Goal: Find specific page/section

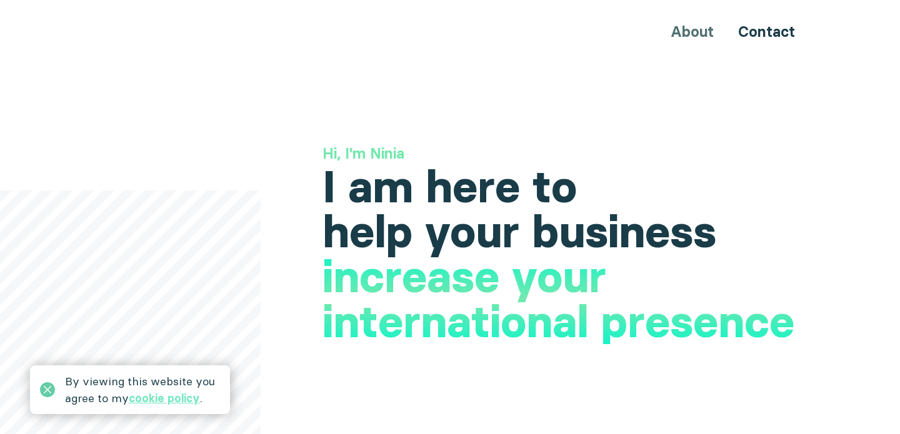
click at [43, 390] on icon at bounding box center [47, 390] width 15 height 15
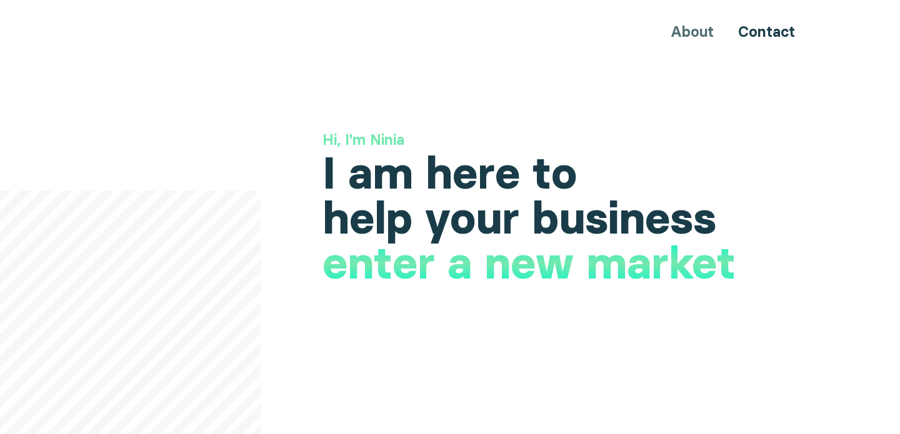
scroll to position [16, 0]
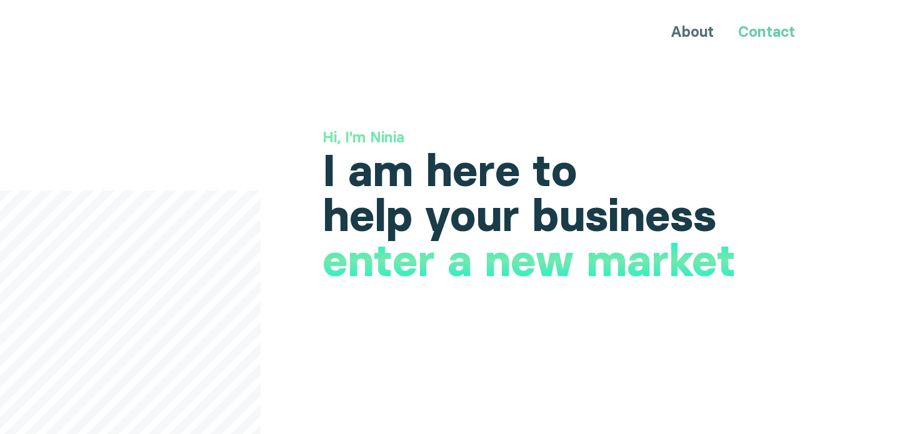
click at [755, 31] on link "Contact" at bounding box center [766, 32] width 57 height 18
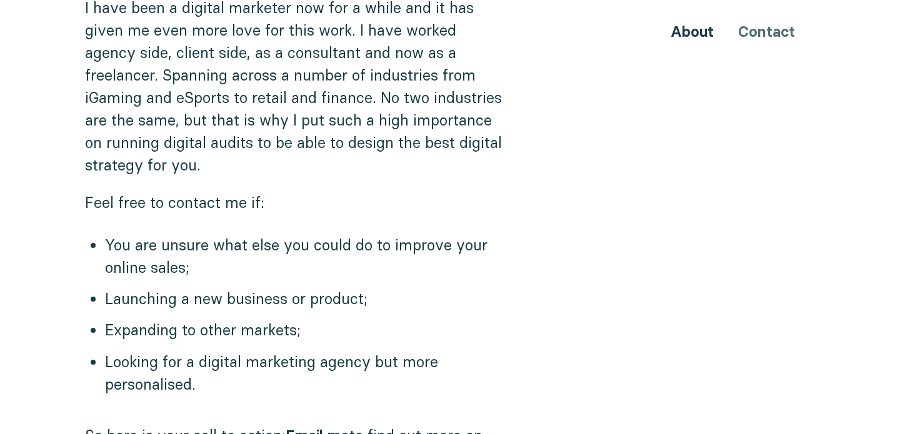
scroll to position [441, 0]
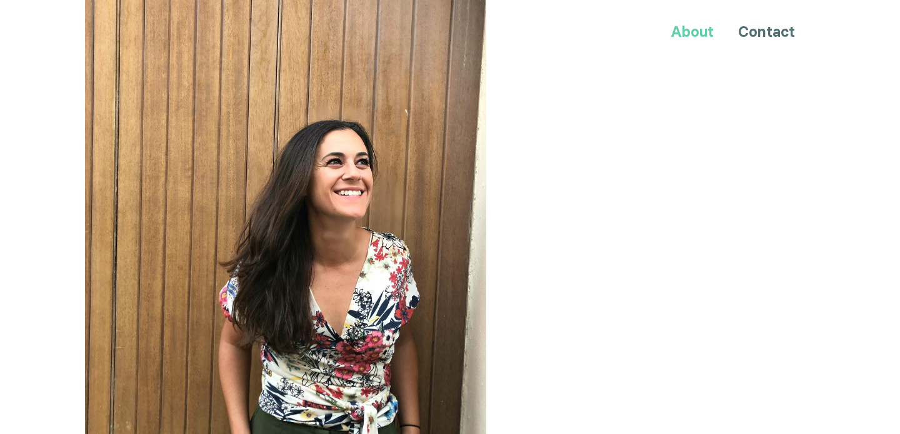
click at [696, 36] on link "About" at bounding box center [692, 32] width 43 height 18
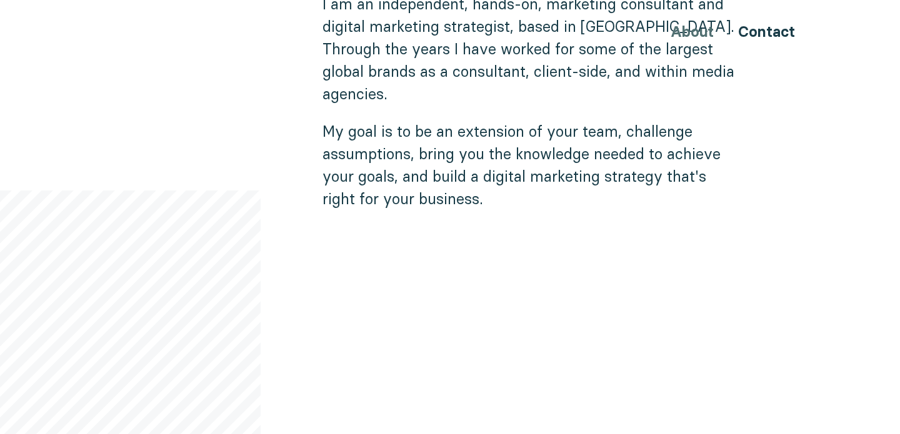
scroll to position [772, 0]
